Goal: Task Accomplishment & Management: Use online tool/utility

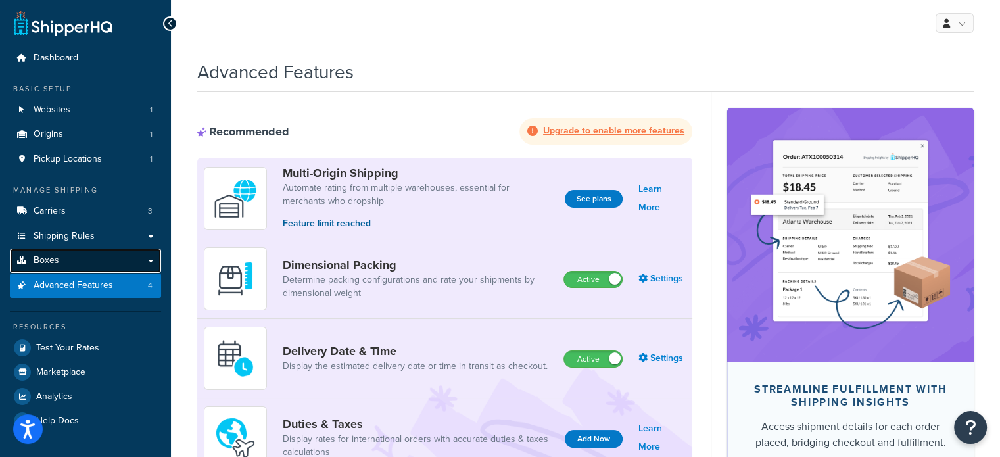
click at [57, 252] on link "Boxes" at bounding box center [85, 261] width 151 height 24
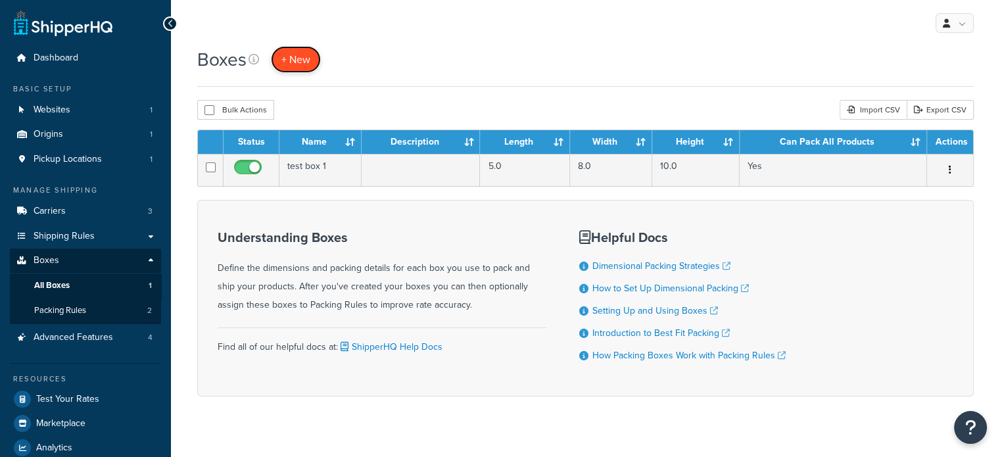
click at [296, 55] on span "+ New" at bounding box center [295, 59] width 29 height 15
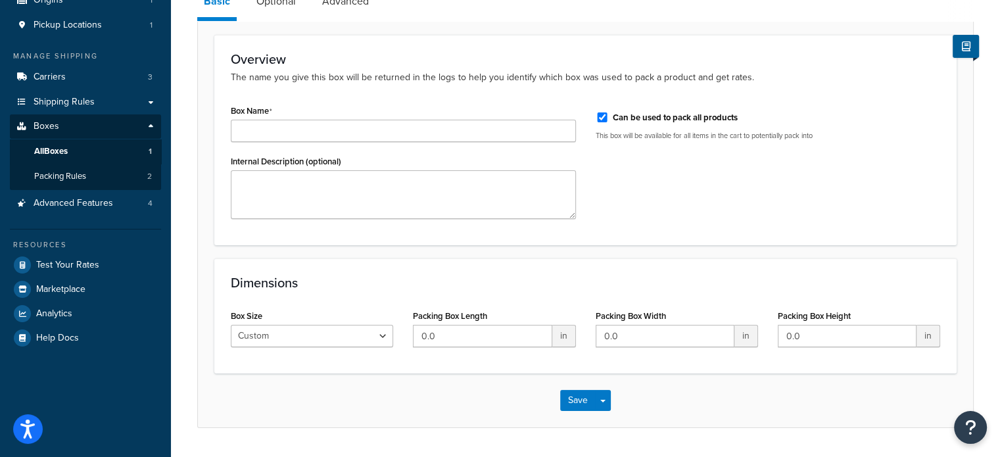
scroll to position [170, 0]
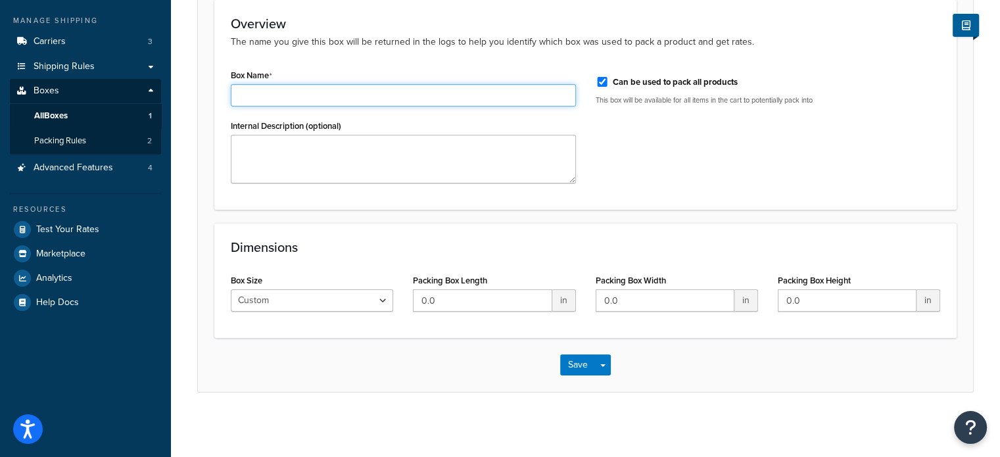
click at [249, 92] on input "Box Name" at bounding box center [403, 95] width 345 height 22
type input "7x7x12"
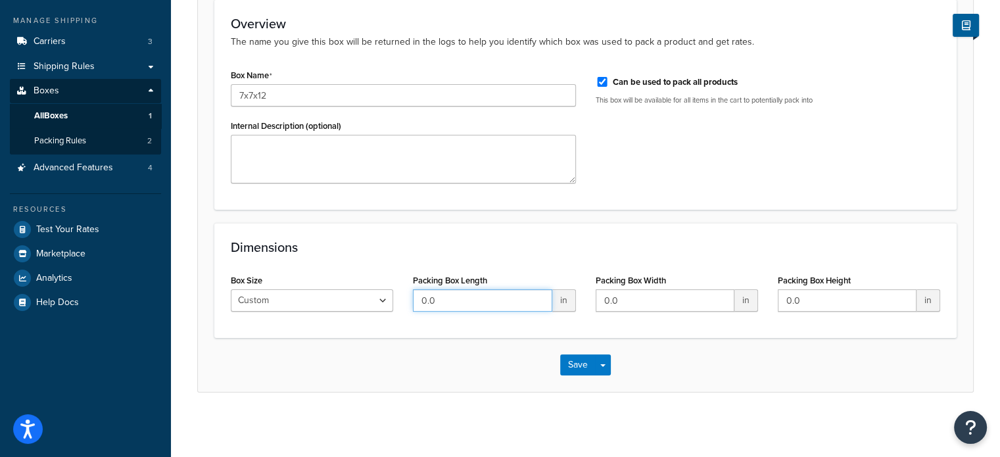
click at [467, 297] on input "0.0" at bounding box center [482, 300] width 139 height 22
type input "0"
type input "7"
type input "12"
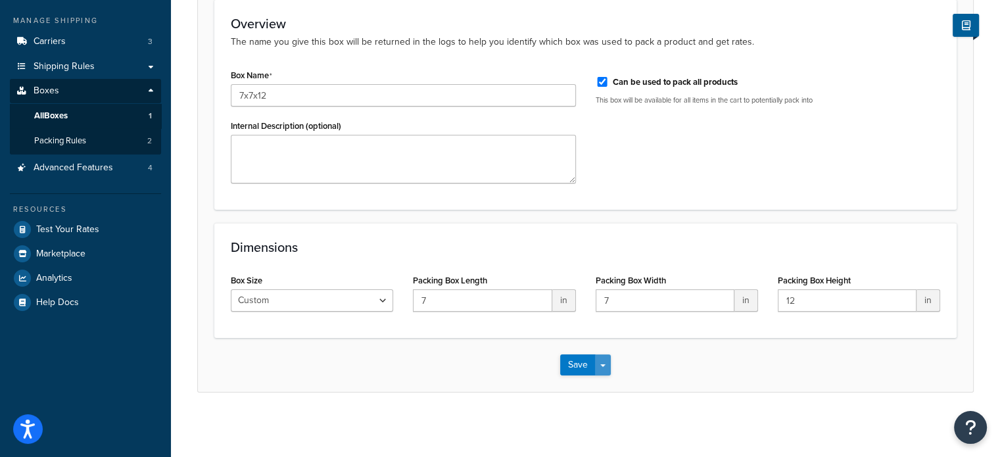
click at [603, 365] on span "button" at bounding box center [602, 365] width 5 height 3
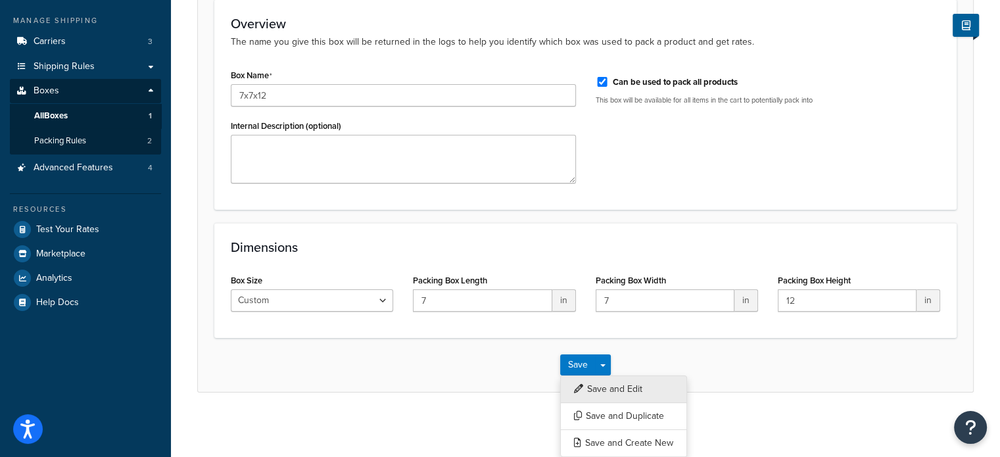
click at [605, 383] on button "Save and Edit" at bounding box center [623, 389] width 127 height 28
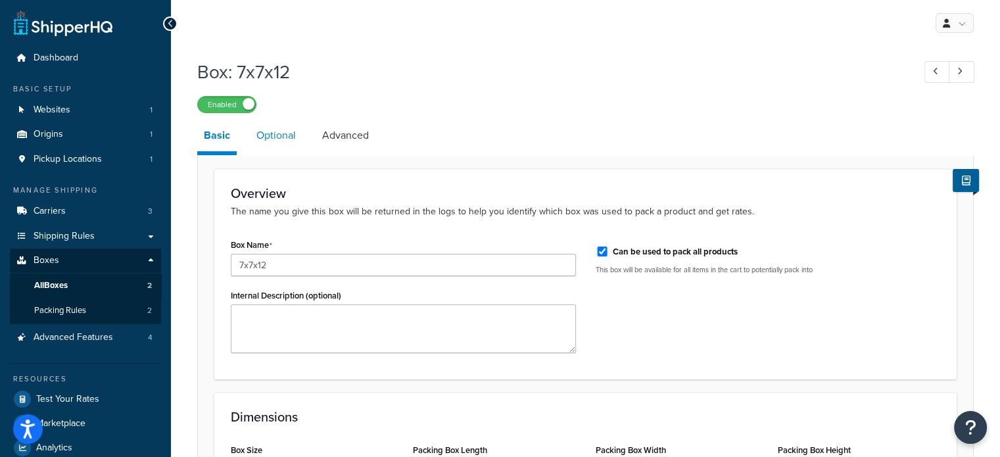
click at [273, 143] on link "Optional" at bounding box center [276, 136] width 53 height 32
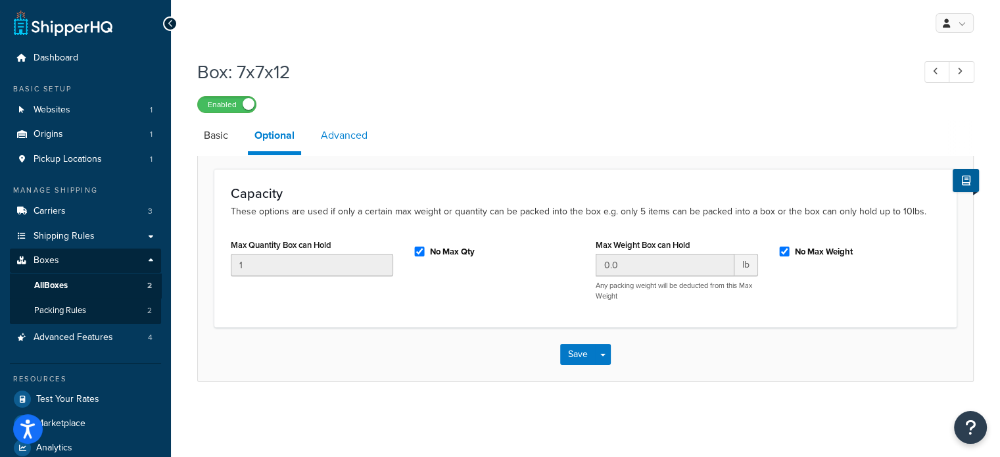
click at [332, 137] on link "Advanced" at bounding box center [344, 136] width 60 height 32
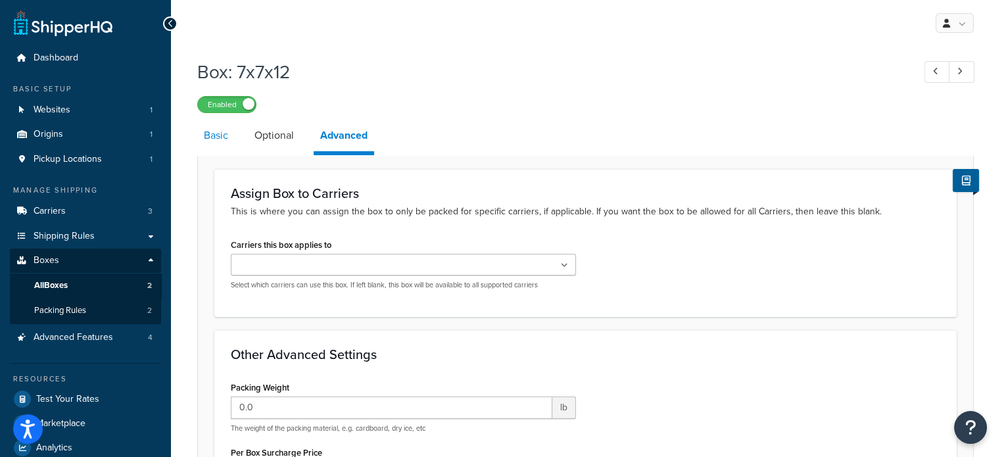
click at [220, 136] on link "Basic" at bounding box center [215, 136] width 37 height 32
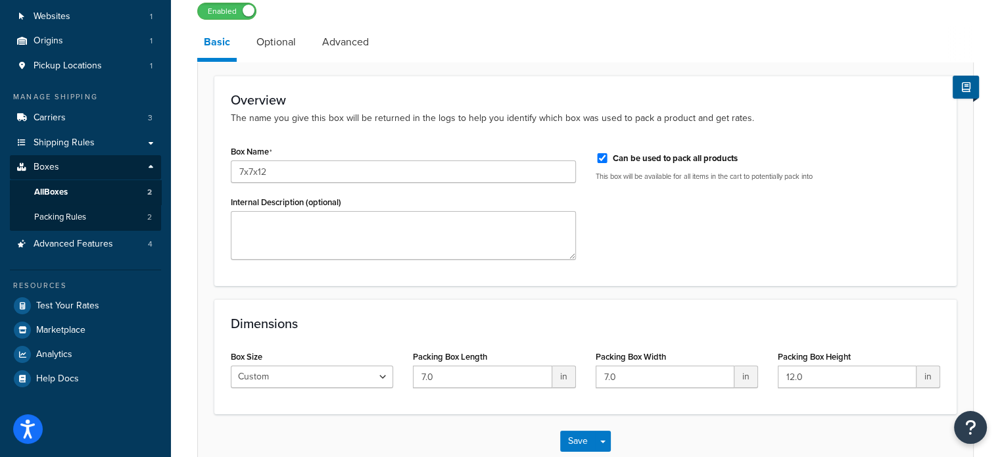
scroll to position [170, 0]
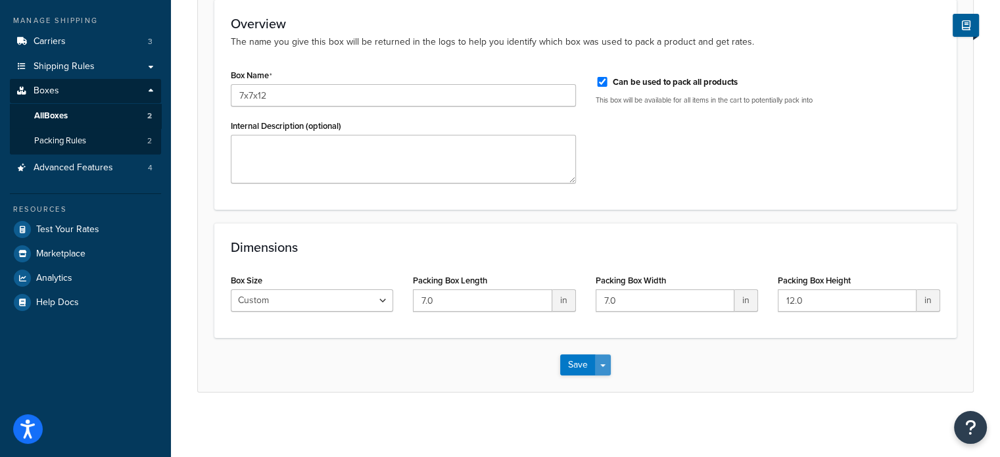
click at [602, 364] on span "button" at bounding box center [602, 365] width 5 height 3
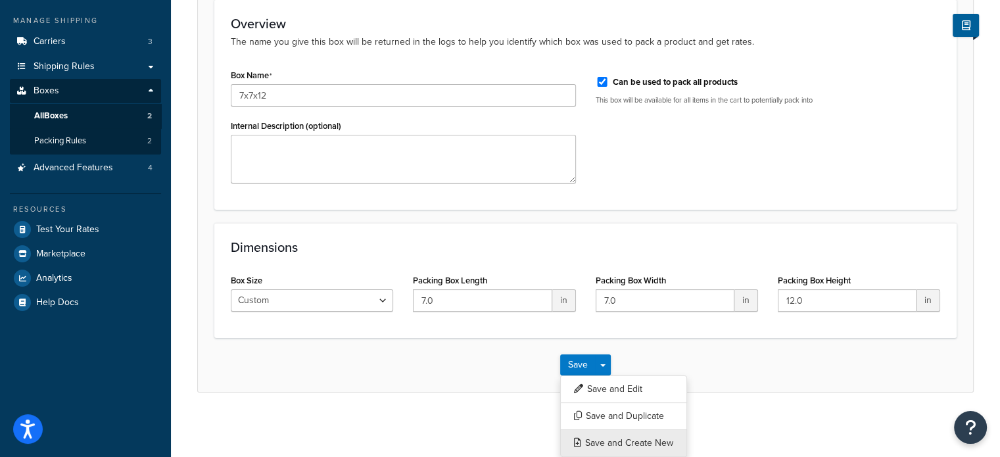
click at [636, 438] on button "Save and Create New" at bounding box center [623, 443] width 127 height 28
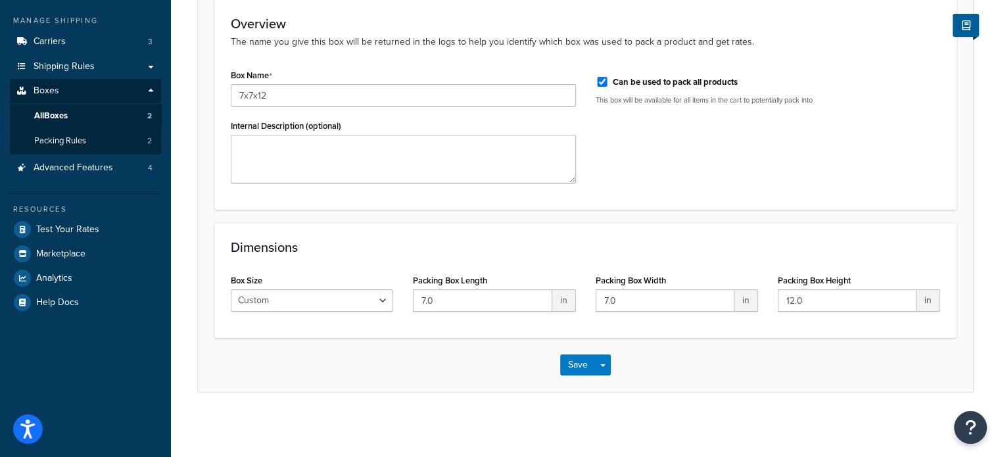
scroll to position [0, 0]
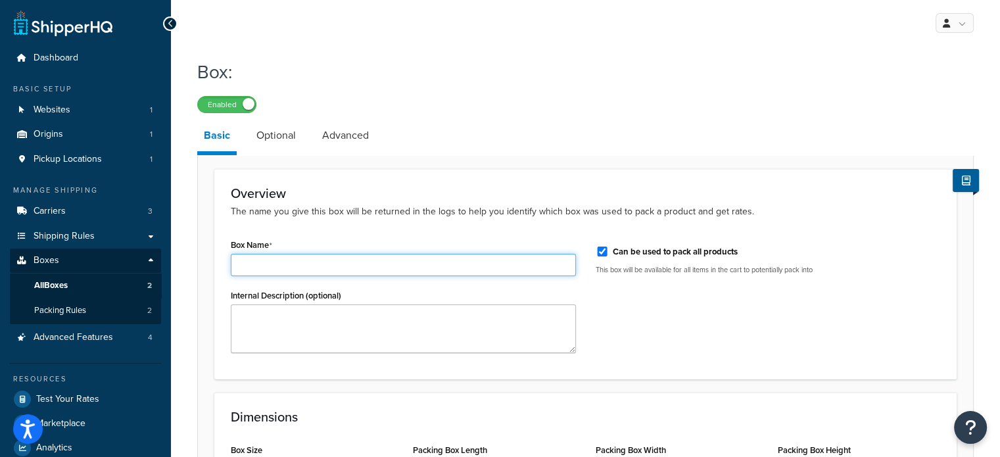
click at [304, 260] on input "Box Name" at bounding box center [403, 265] width 345 height 22
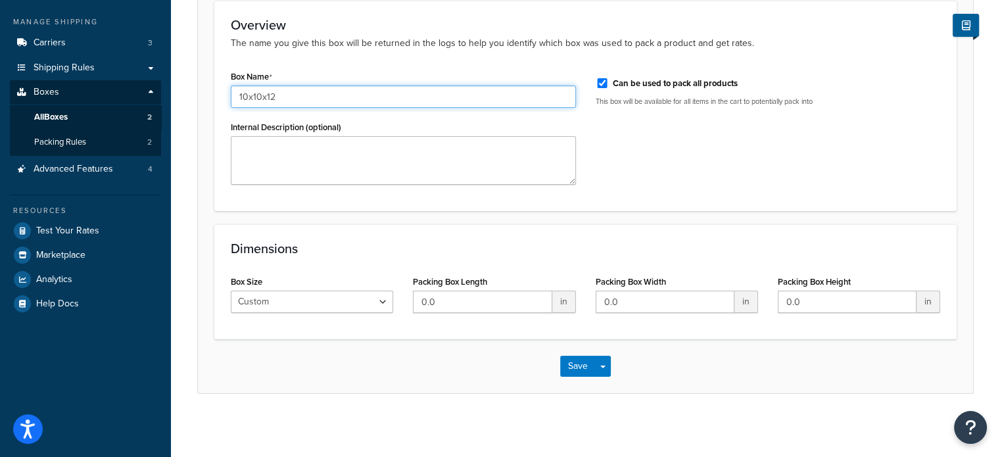
scroll to position [170, 0]
type input "10x10x12"
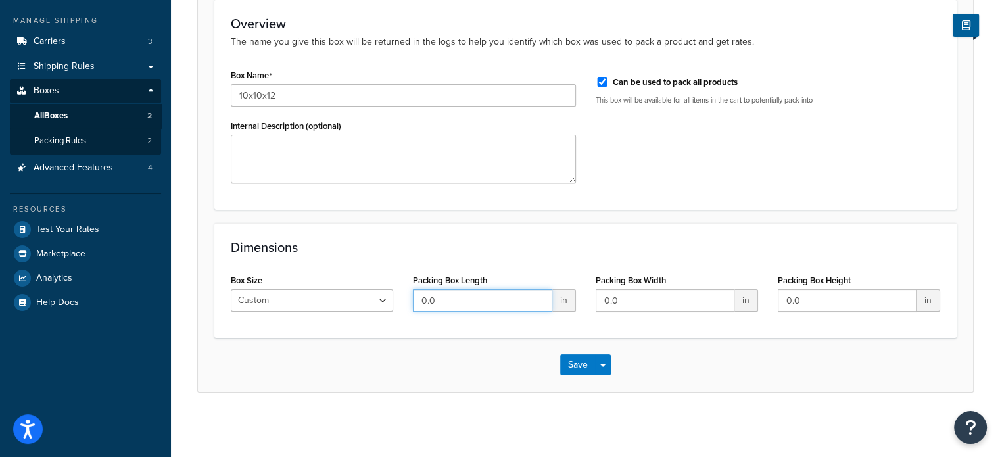
click at [440, 299] on input "0.0" at bounding box center [482, 300] width 139 height 22
click at [443, 298] on input "0.0" at bounding box center [482, 300] width 139 height 22
type input "10"
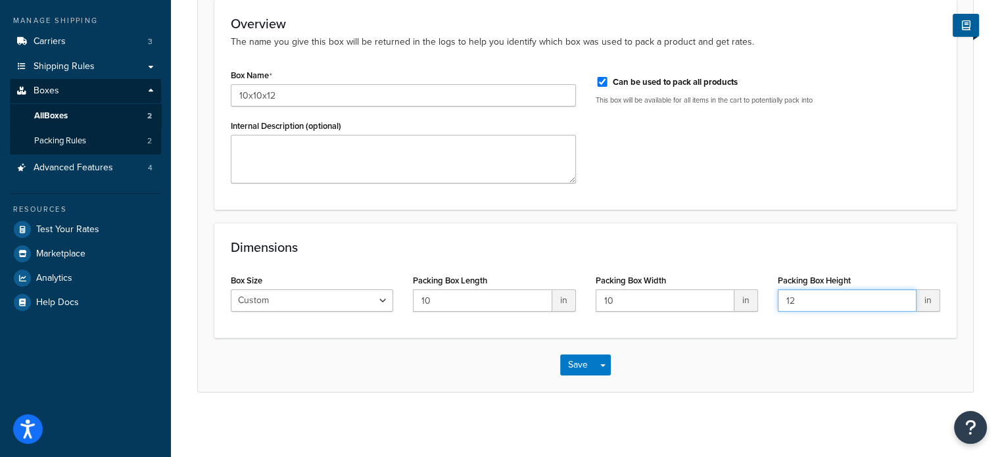
type input "12"
click at [311, 302] on select "Custom USPS Small Flat Box USPS Medium Flat Box USPS Large Flat Box USPS Flat E…" at bounding box center [312, 300] width 162 height 22
click at [413, 333] on div "Dimensions Box Size Custom USPS Small Flat Box USPS Medium Flat Box USPS Large …" at bounding box center [585, 280] width 742 height 115
click at [602, 362] on button "Save Dropdown" at bounding box center [603, 364] width 16 height 21
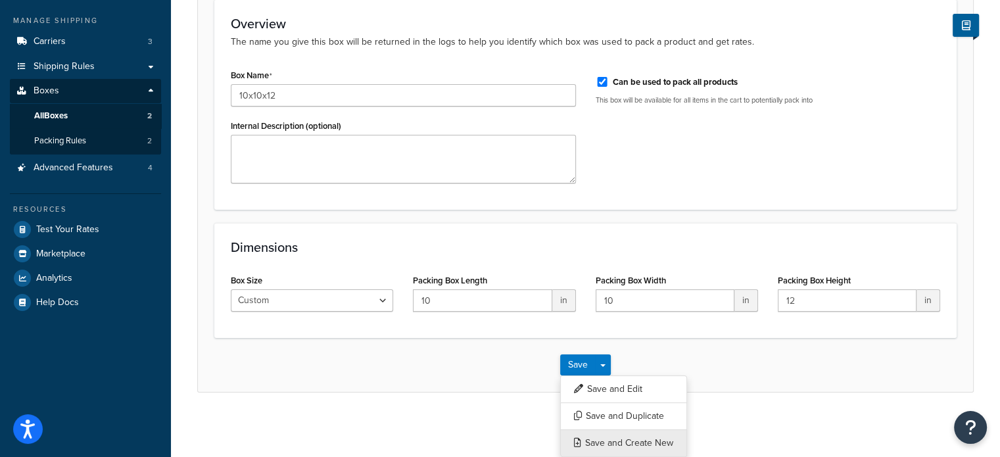
click at [618, 440] on button "Save and Create New" at bounding box center [623, 443] width 127 height 28
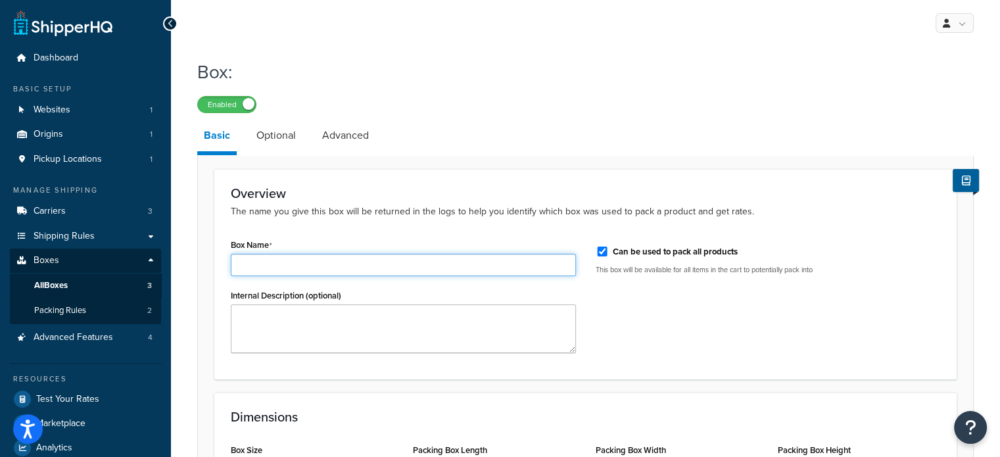
click at [285, 267] on input "Box Name" at bounding box center [403, 265] width 345 height 22
type input "12x12x12"
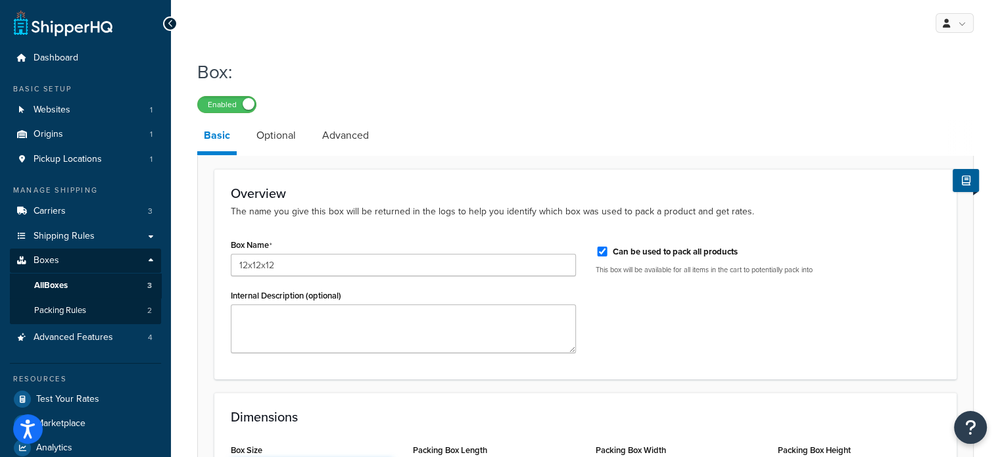
scroll to position [170, 0]
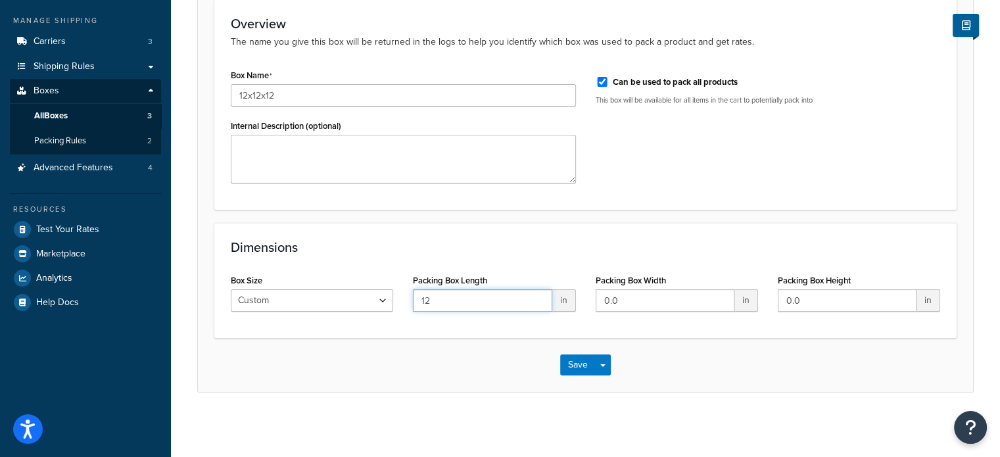
type input "12"
click at [602, 364] on span "button" at bounding box center [602, 365] width 5 height 3
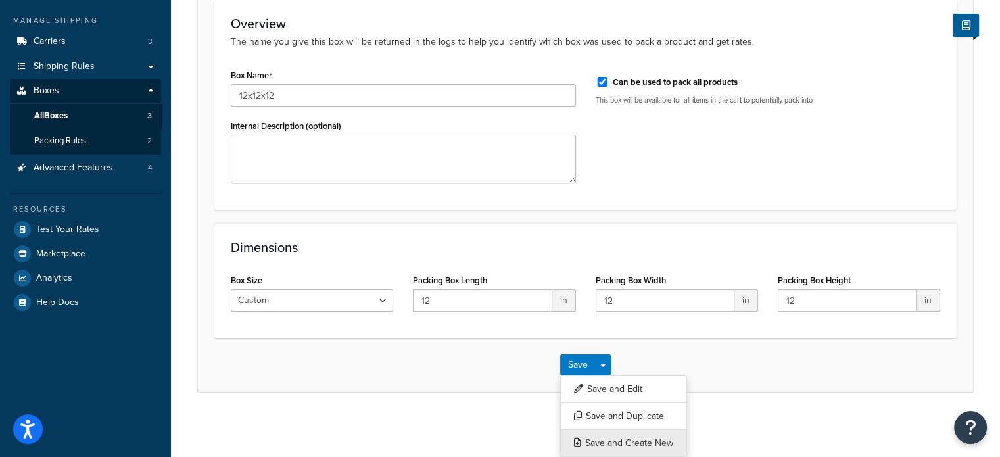
click at [621, 437] on button "Save and Create New" at bounding box center [623, 443] width 127 height 28
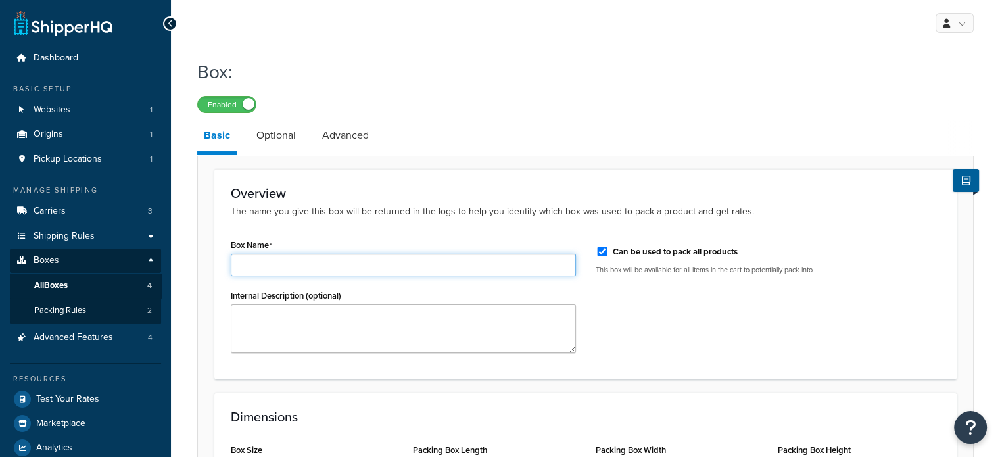
click at [260, 262] on input "Box Name" at bounding box center [403, 265] width 345 height 22
type input "12x12x16"
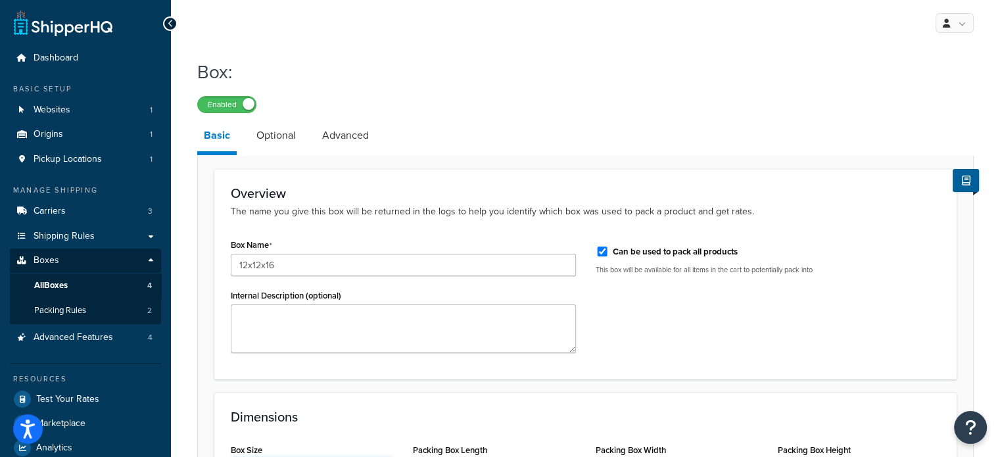
scroll to position [170, 0]
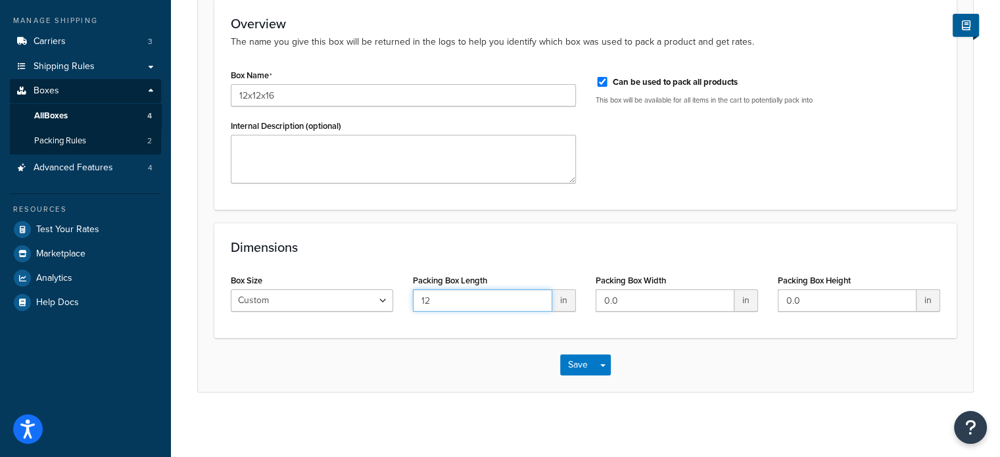
type input "12"
type input "16"
click at [607, 360] on button "Save Dropdown" at bounding box center [603, 364] width 16 height 21
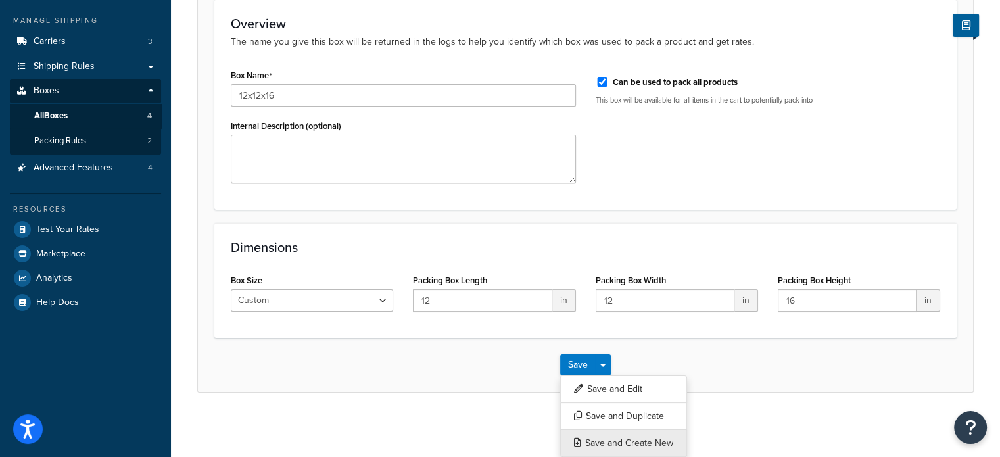
click at [621, 439] on button "Save and Create New" at bounding box center [623, 443] width 127 height 28
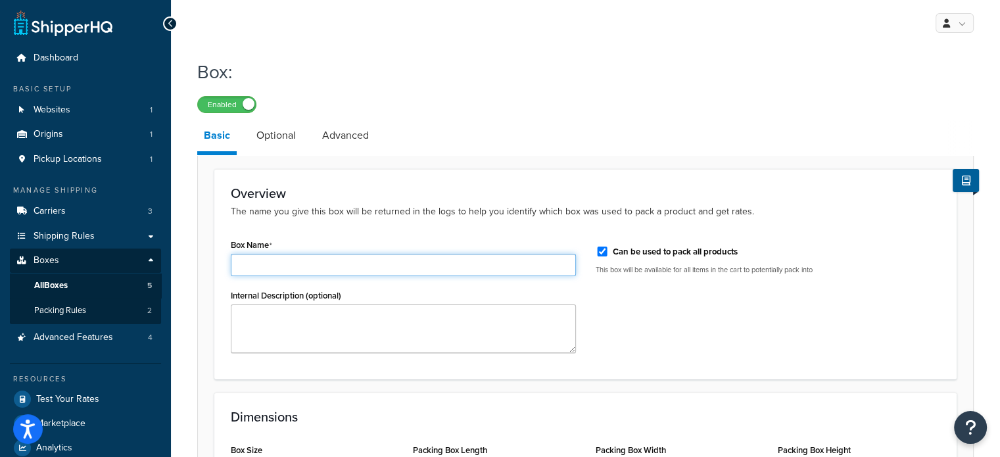
click at [289, 264] on input "Box Name" at bounding box center [403, 265] width 345 height 22
type input "14x14x24"
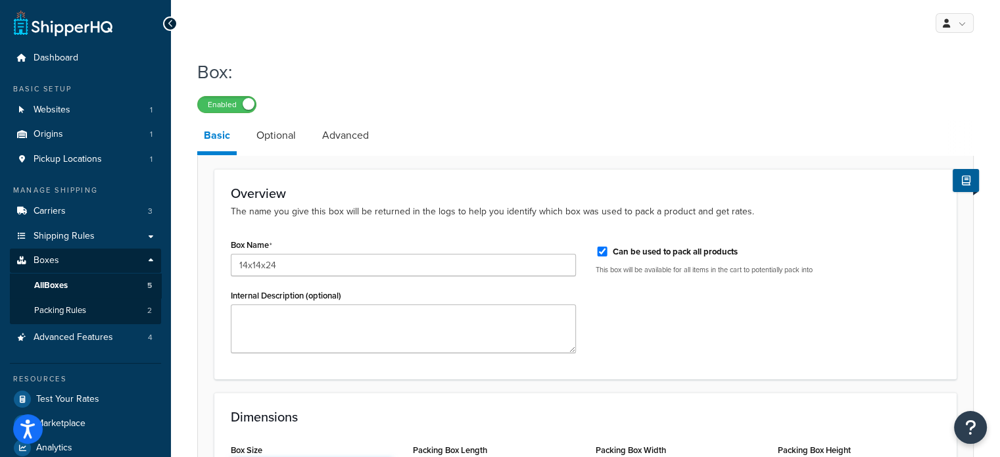
scroll to position [170, 0]
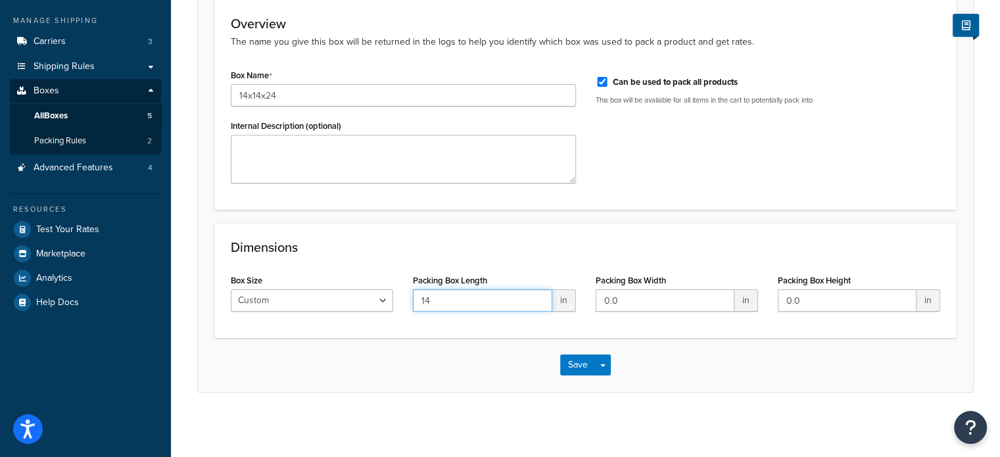
type input "14"
type input "24"
click at [601, 365] on span "button" at bounding box center [602, 365] width 5 height 3
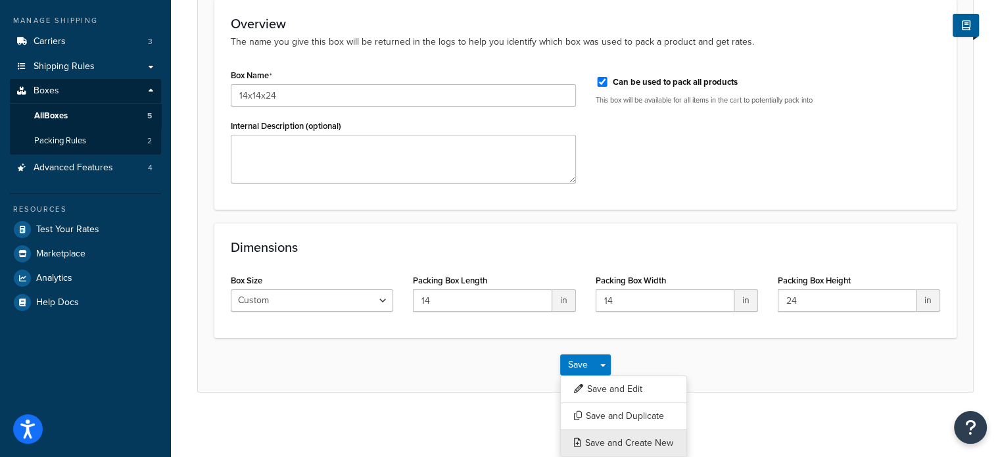
click at [623, 433] on button "Save and Create New" at bounding box center [623, 443] width 127 height 28
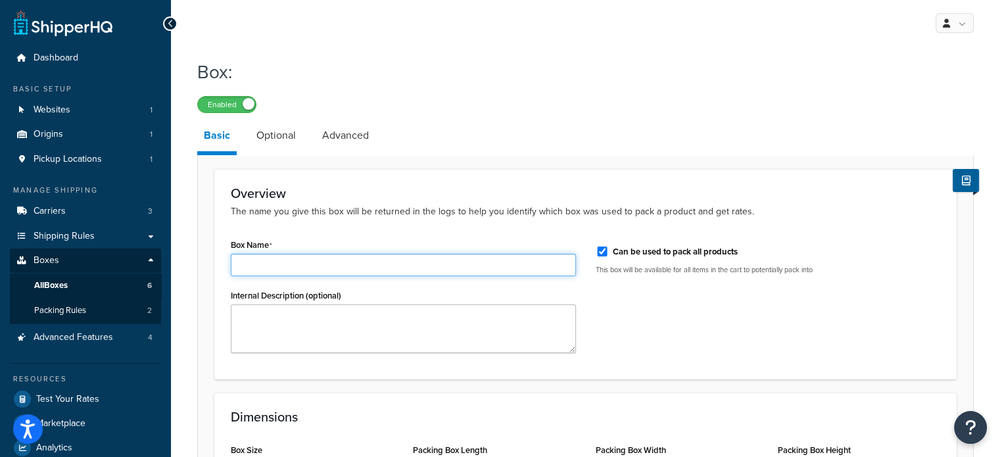
drag, startPoint x: 0, startPoint y: 0, endPoint x: 272, endPoint y: 265, distance: 379.8
click at [272, 265] on input "Box Name" at bounding box center [403, 265] width 345 height 22
type input "15x15x15"
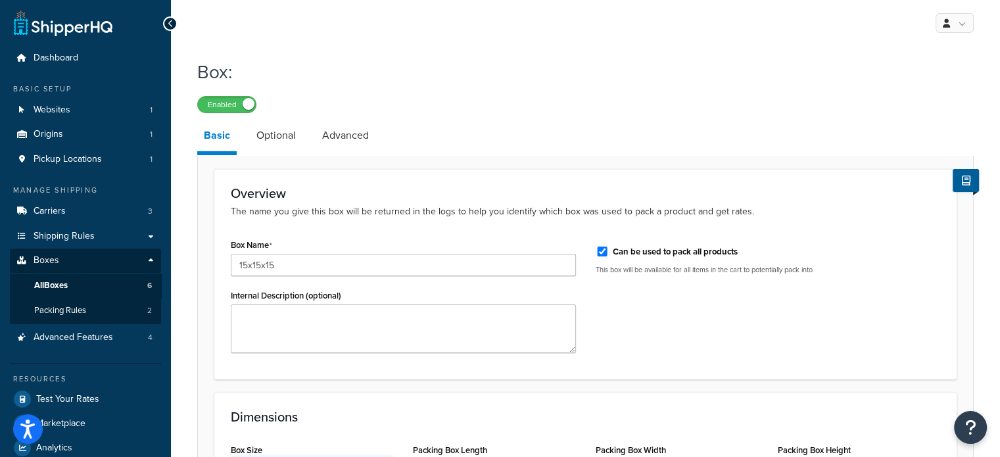
scroll to position [170, 0]
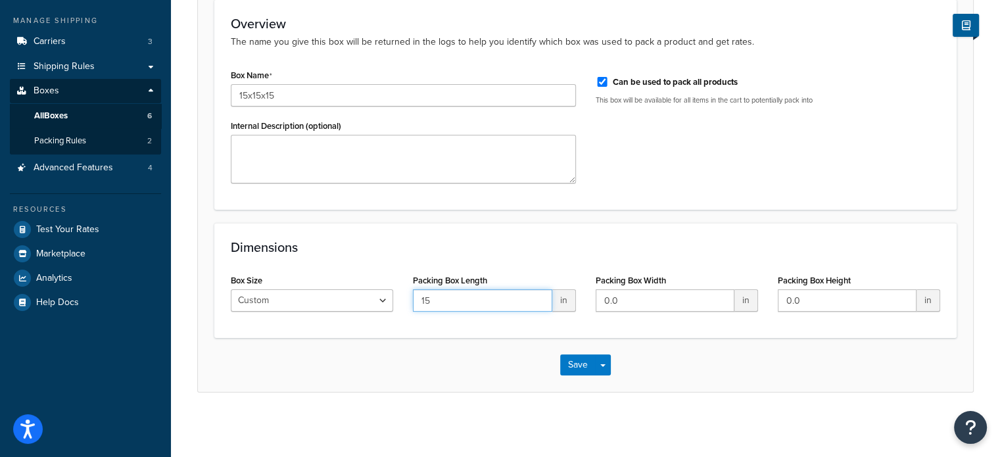
type input "15"
click at [573, 365] on button "Save" at bounding box center [578, 364] width 36 height 21
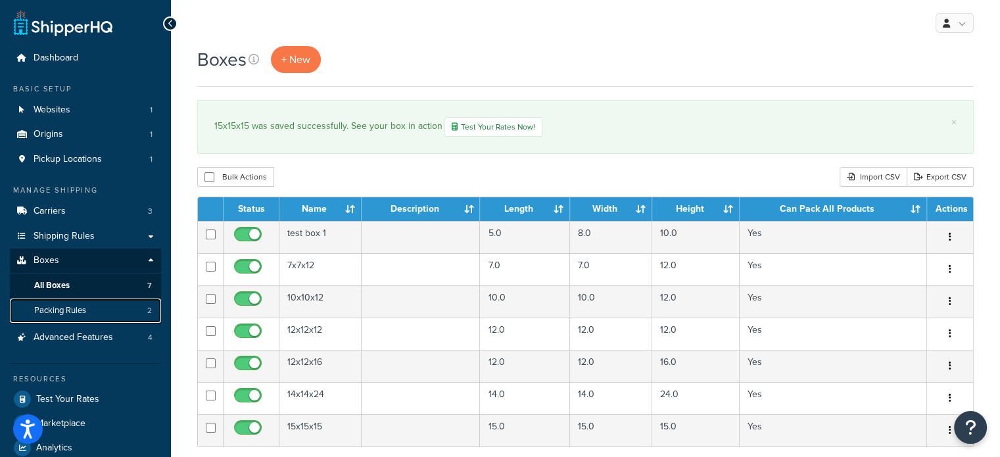
click at [91, 310] on link "Packing Rules 2" at bounding box center [85, 310] width 151 height 24
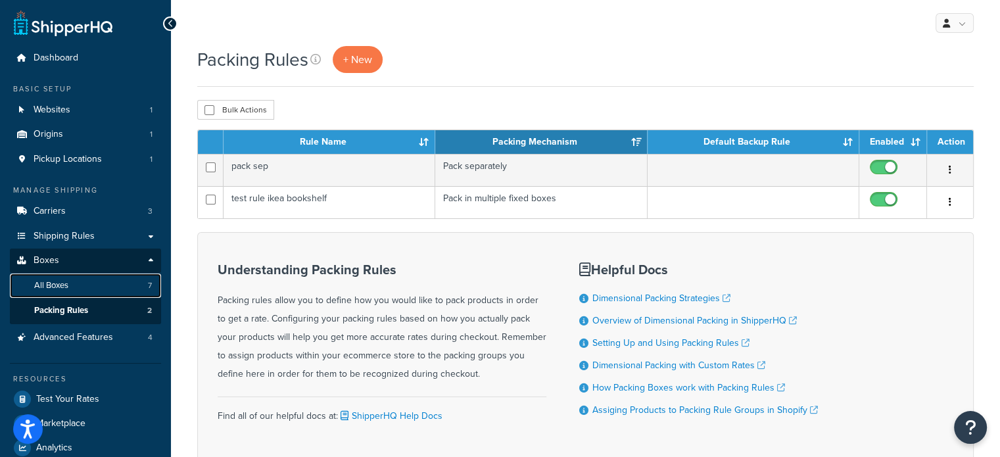
click at [70, 282] on link "All Boxes 7" at bounding box center [85, 285] width 151 height 24
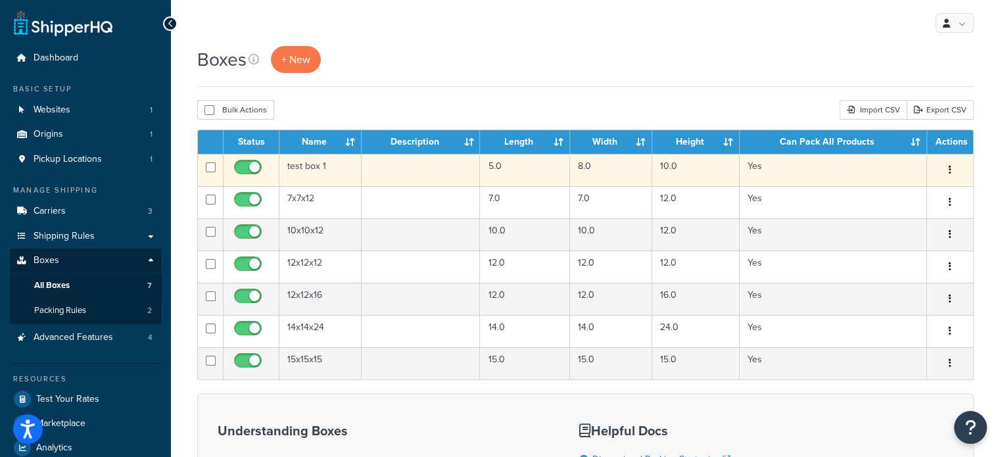
click at [951, 170] on icon "button" at bounding box center [950, 169] width 3 height 9
click at [891, 248] on link "Delete" at bounding box center [907, 248] width 104 height 27
